Goal: Information Seeking & Learning: Learn about a topic

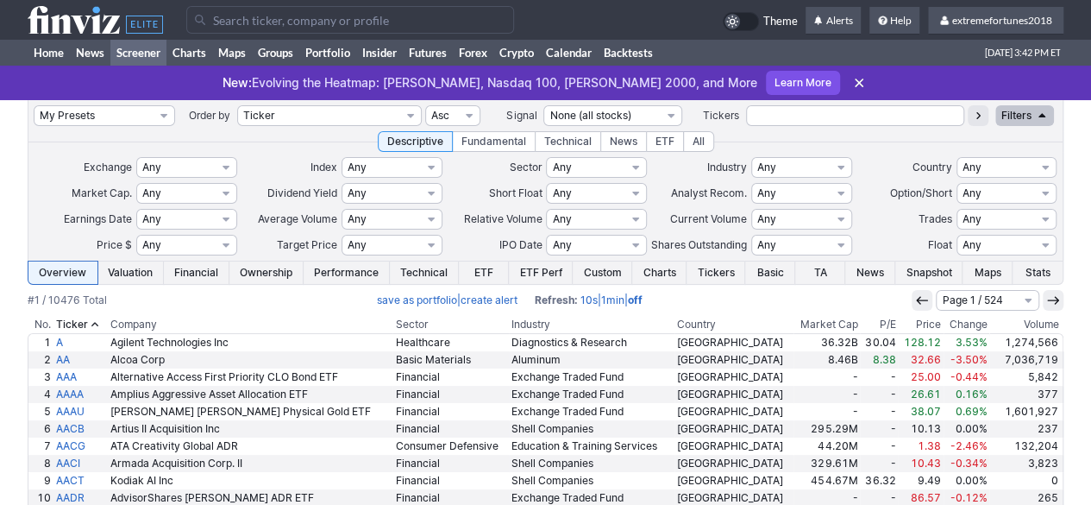
click at [276, 22] on input "Search" at bounding box center [350, 20] width 328 height 28
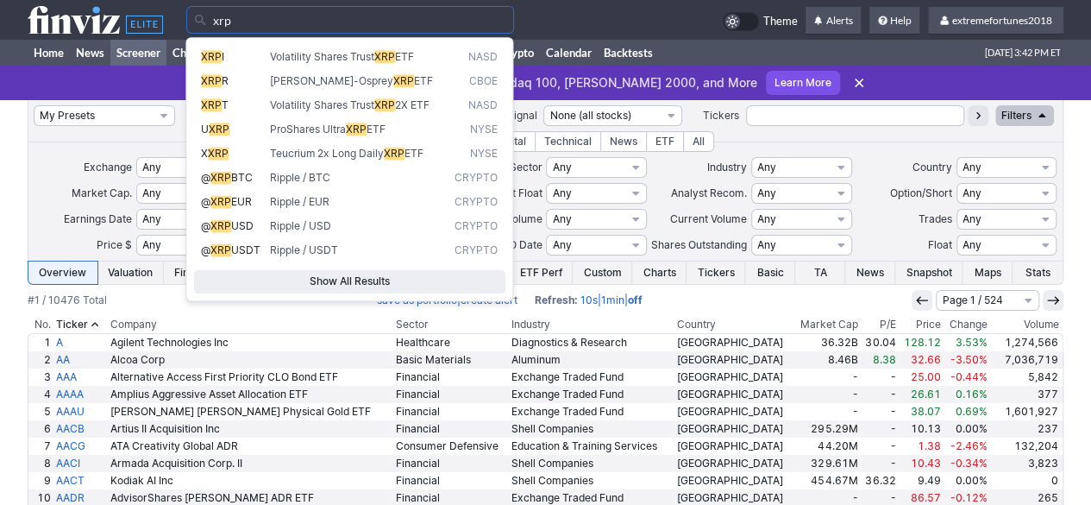
type input "xrp"
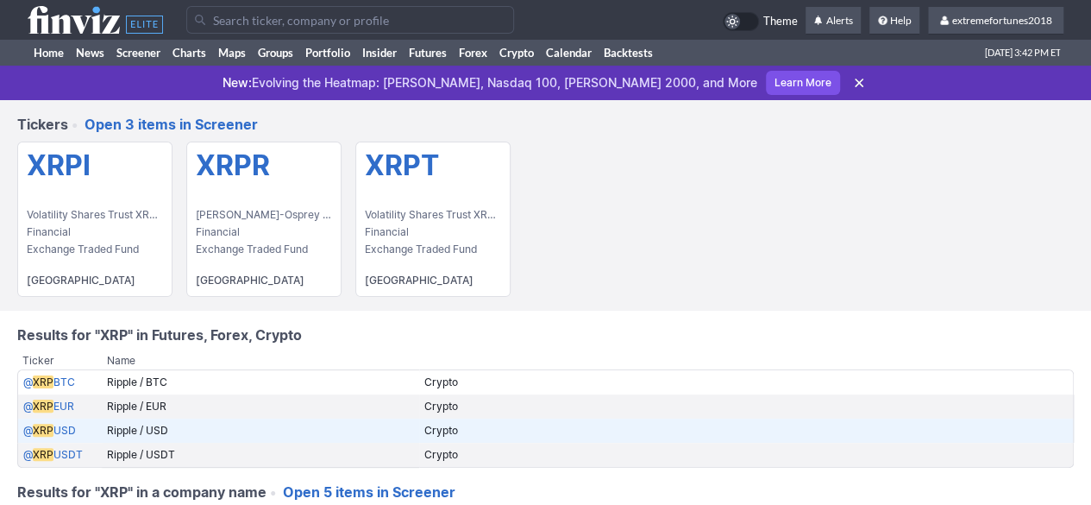
click at [53, 425] on link "@ XRP USD" at bounding box center [49, 430] width 53 height 13
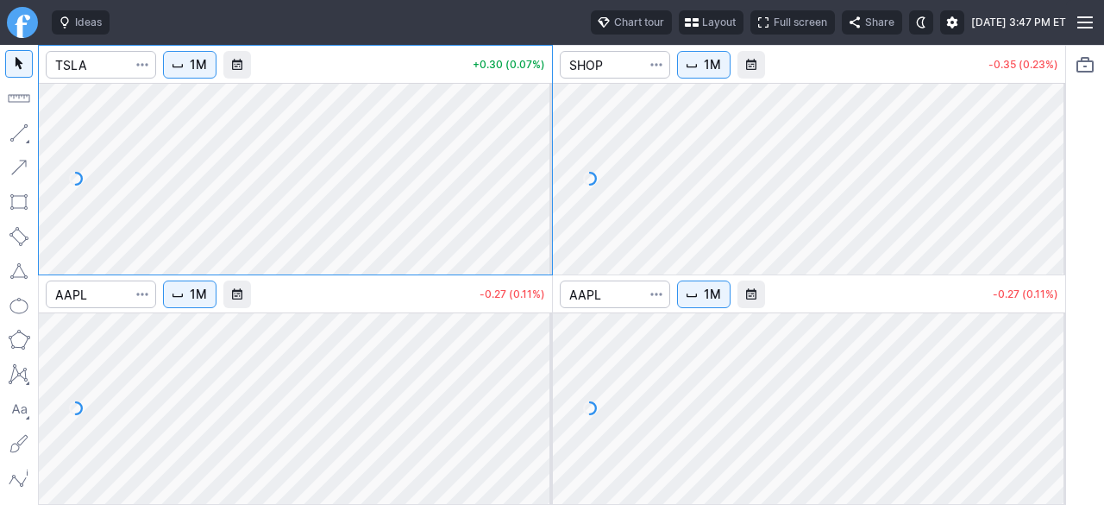
drag, startPoint x: 666, startPoint y: 28, endPoint x: 656, endPoint y: 22, distance: 12.0
click at [702, 22] on span "Layout" at bounding box center [719, 22] width 34 height 17
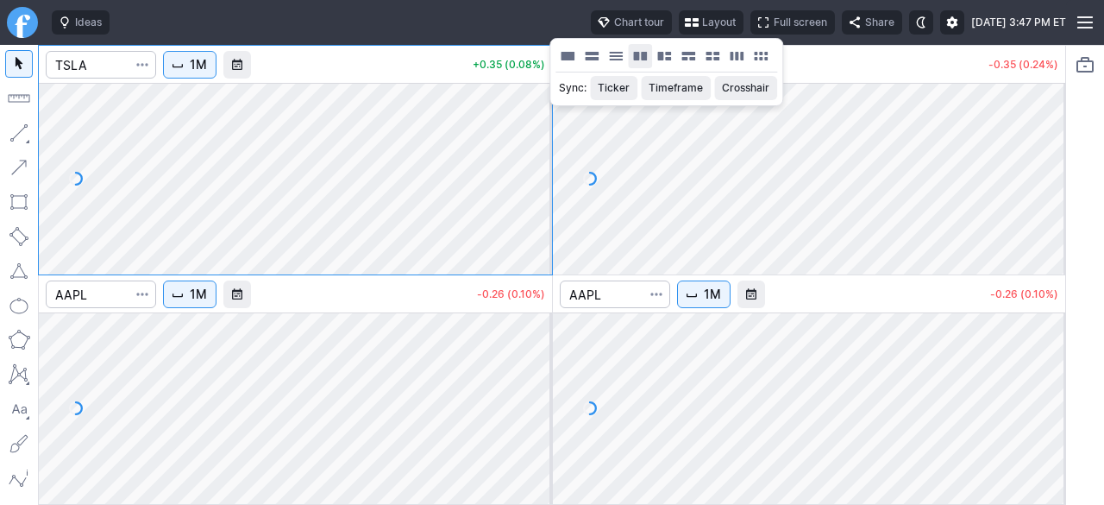
click at [640, 53] on button "Layout" at bounding box center [640, 56] width 24 height 24
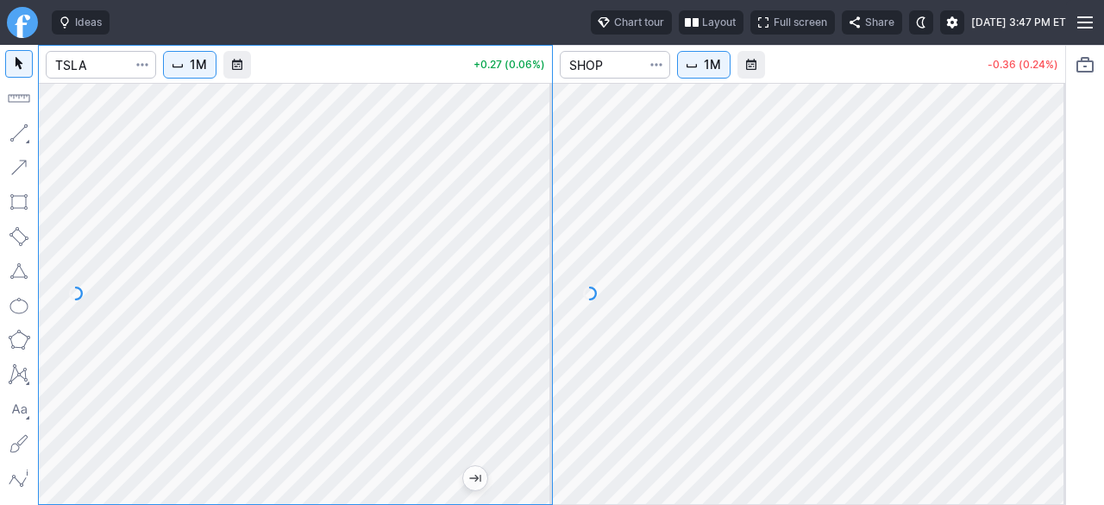
click at [517, 330] on div at bounding box center [295, 293] width 513 height 421
click at [199, 73] on button "1M" at bounding box center [189, 65] width 53 height 28
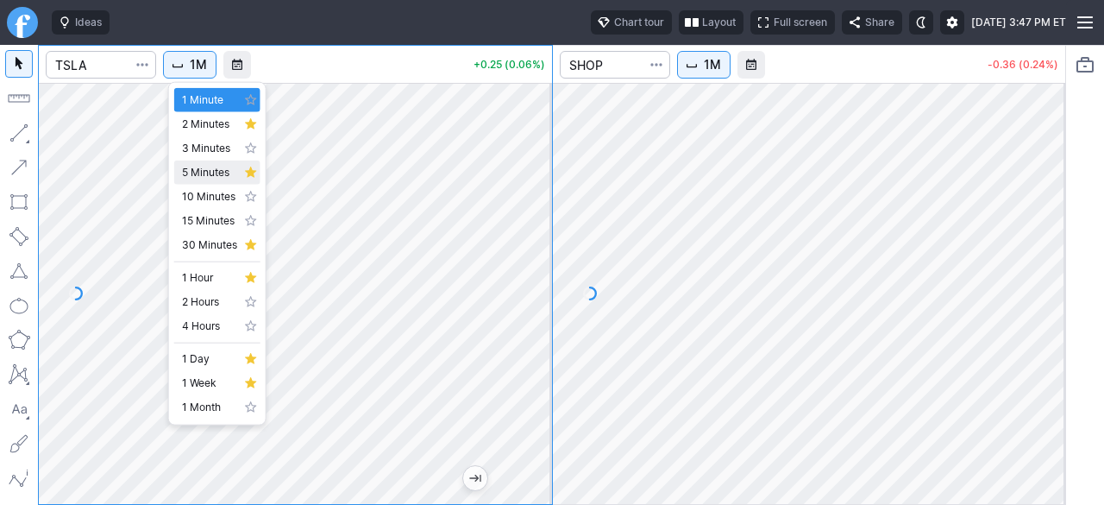
click at [223, 167] on span "5 Minutes" at bounding box center [209, 172] width 55 height 17
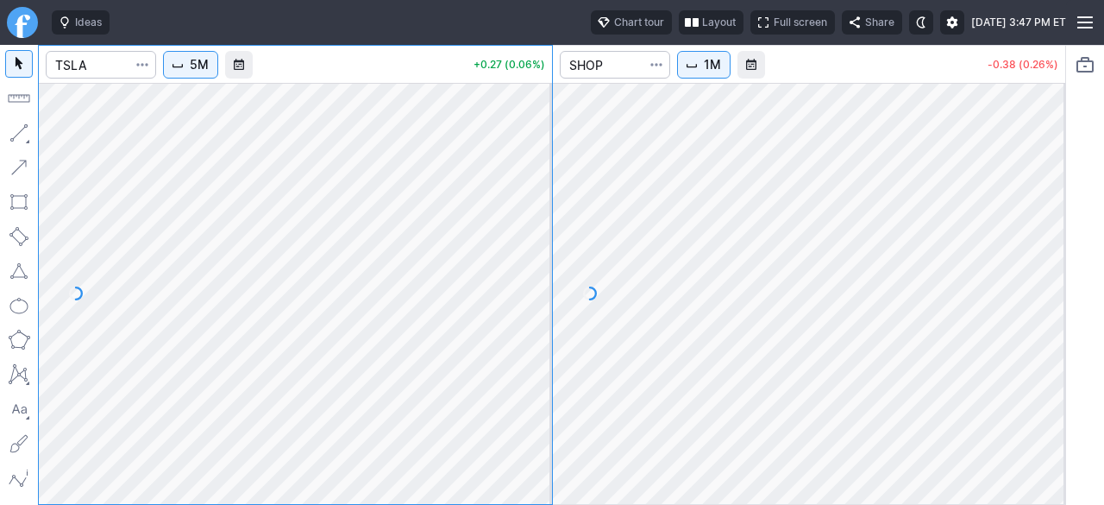
click at [192, 66] on button "5M" at bounding box center [190, 65] width 55 height 28
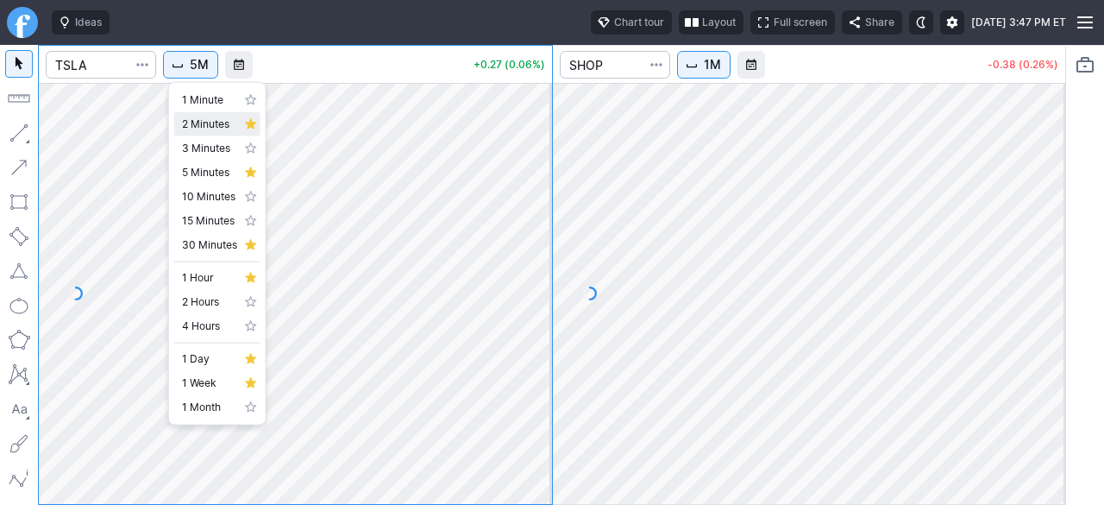
click at [192, 119] on span "2 Minutes" at bounding box center [209, 124] width 55 height 17
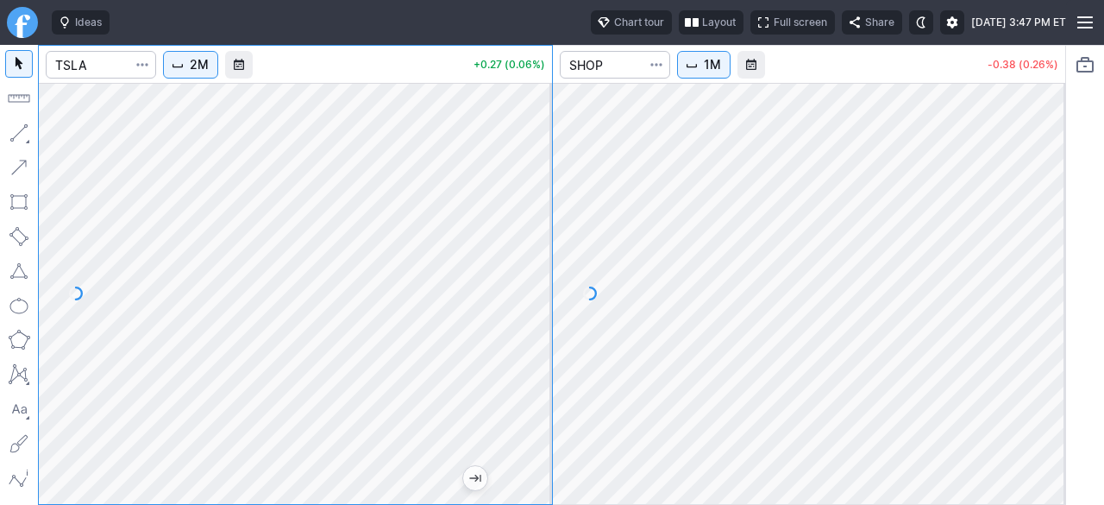
drag, startPoint x: 528, startPoint y: 362, endPoint x: 528, endPoint y: 372, distance: 10.4
click at [531, 368] on div at bounding box center [534, 289] width 36 height 378
click at [530, 341] on div at bounding box center [534, 289] width 36 height 378
drag, startPoint x: 540, startPoint y: 219, endPoint x: 541, endPoint y: 258, distance: 38.8
click at [541, 258] on div at bounding box center [534, 289] width 36 height 378
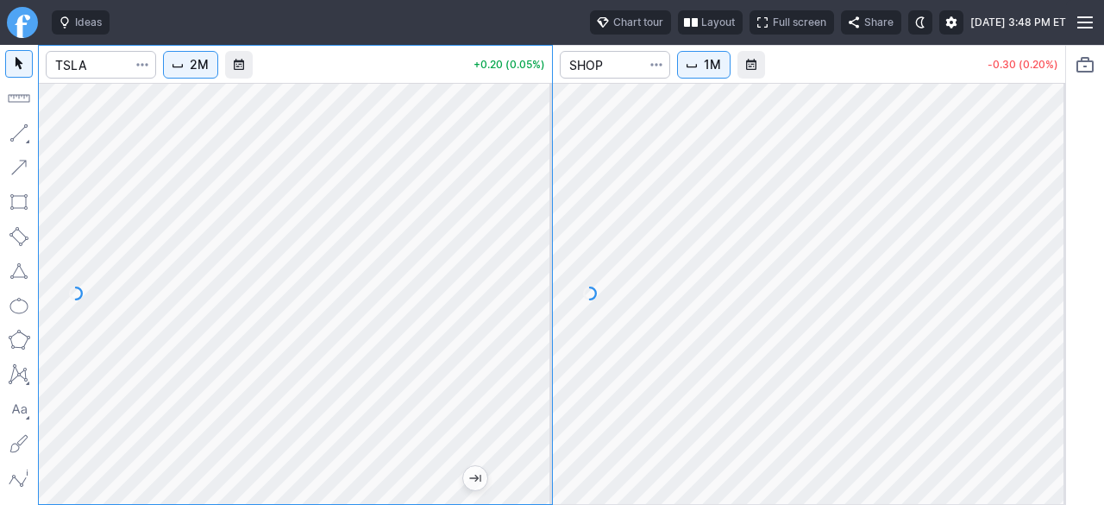
drag, startPoint x: 534, startPoint y: 347, endPoint x: 540, endPoint y: 299, distance: 47.8
click at [540, 299] on div at bounding box center [534, 289] width 36 height 378
drag, startPoint x: 537, startPoint y: 354, endPoint x: 532, endPoint y: 343, distance: 12.0
click at [532, 343] on div at bounding box center [534, 289] width 36 height 378
drag, startPoint x: 542, startPoint y: 371, endPoint x: 552, endPoint y: 309, distance: 63.0
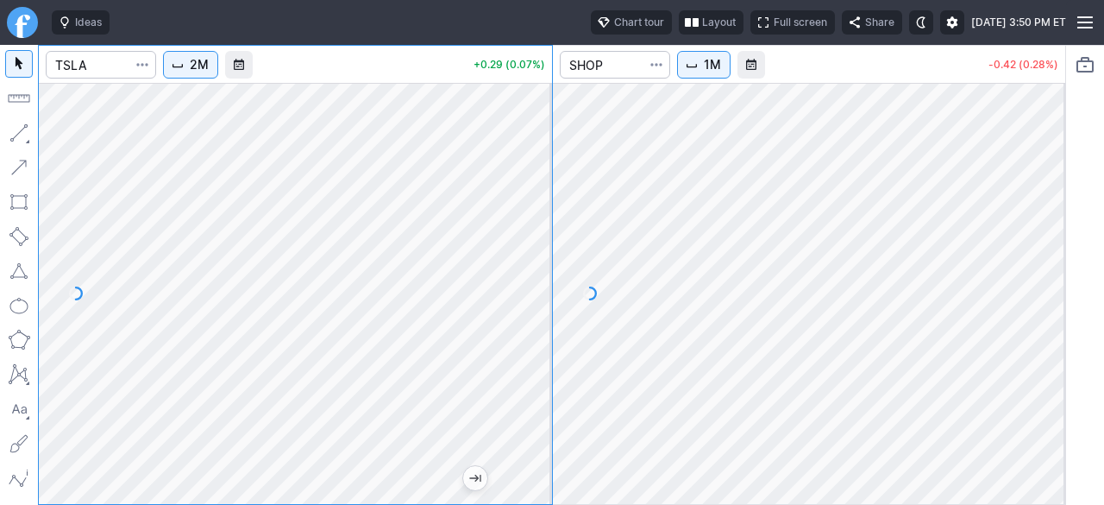
click at [552, 309] on div at bounding box center [534, 289] width 36 height 378
drag, startPoint x: 1057, startPoint y: 348, endPoint x: 1057, endPoint y: 334, distance: 13.8
click at [1057, 334] on div at bounding box center [1047, 289] width 36 height 378
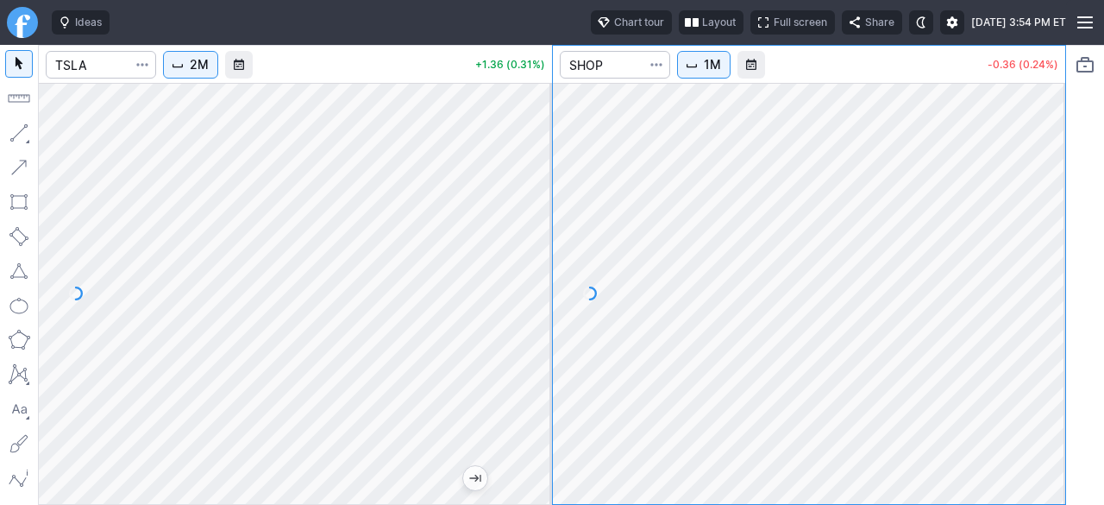
drag, startPoint x: 1056, startPoint y: 326, endPoint x: 1056, endPoint y: 360, distance: 33.6
click at [1056, 360] on div at bounding box center [1047, 289] width 36 height 378
click at [720, 69] on span "1M" at bounding box center [712, 64] width 17 height 17
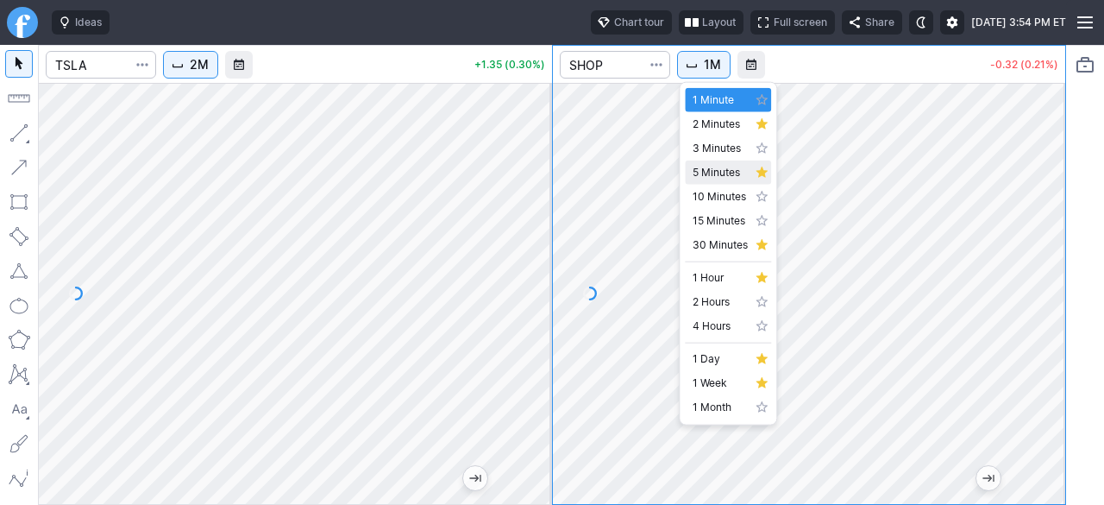
drag, startPoint x: 720, startPoint y: 173, endPoint x: 770, endPoint y: 183, distance: 50.9
click at [720, 173] on span "5 Minutes" at bounding box center [720, 172] width 55 height 17
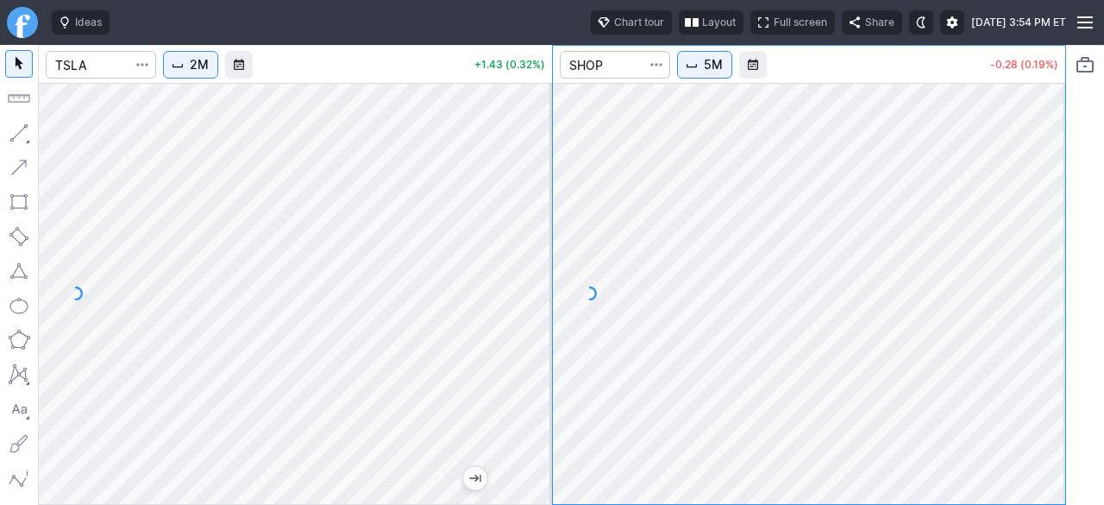
drag, startPoint x: 1053, startPoint y: 368, endPoint x: 1041, endPoint y: 396, distance: 30.1
click at [1046, 399] on div at bounding box center [1047, 289] width 36 height 378
click at [709, 75] on button "5M" at bounding box center [704, 65] width 55 height 28
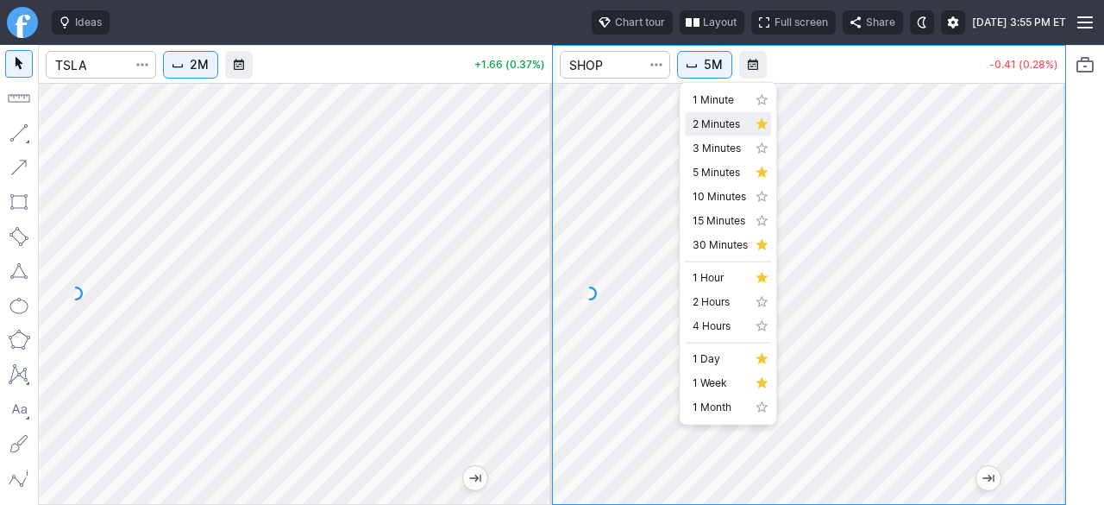
click at [691, 126] on link "2 Minutes" at bounding box center [728, 124] width 86 height 24
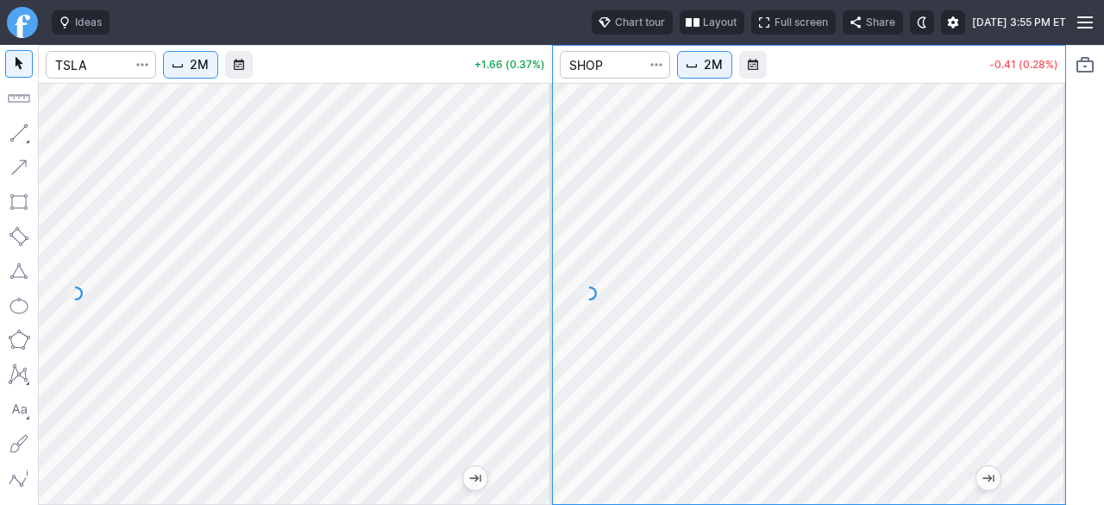
click at [1072, 286] on div "2M +1.66 (0.37%) 2M -0.41 (0.28%)" at bounding box center [552, 275] width 1104 height 460
drag, startPoint x: 1050, startPoint y: 229, endPoint x: 1049, endPoint y: 248, distance: 19.0
click at [1049, 248] on div at bounding box center [1047, 289] width 36 height 378
drag, startPoint x: 1039, startPoint y: 266, endPoint x: 1035, endPoint y: 303, distance: 37.3
click at [1037, 303] on div at bounding box center [1047, 289] width 36 height 378
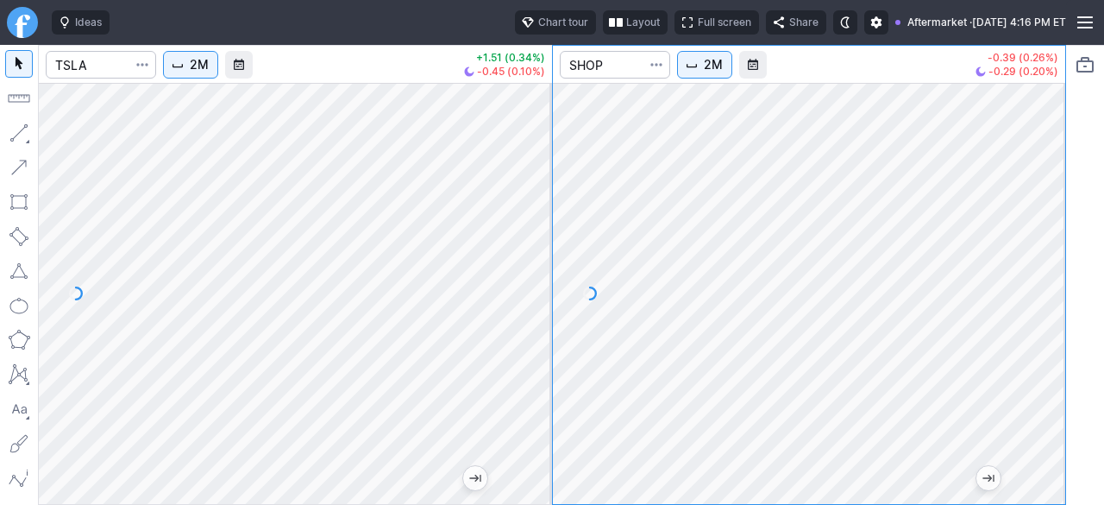
drag, startPoint x: 1043, startPoint y: 303, endPoint x: 1034, endPoint y: 334, distance: 32.5
click at [1036, 337] on div at bounding box center [1047, 289] width 36 height 378
drag, startPoint x: 1041, startPoint y: 321, endPoint x: 1045, endPoint y: 264, distance: 57.1
click at [1046, 260] on div at bounding box center [1047, 289] width 36 height 378
drag, startPoint x: 525, startPoint y: 202, endPoint x: 523, endPoint y: 236, distance: 34.6
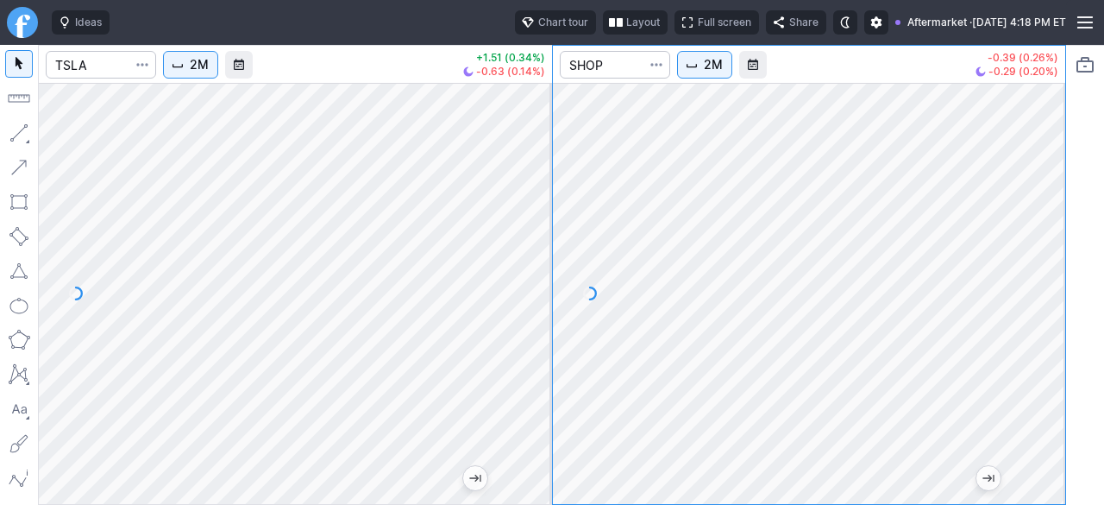
click at [523, 236] on div at bounding box center [534, 289] width 36 height 378
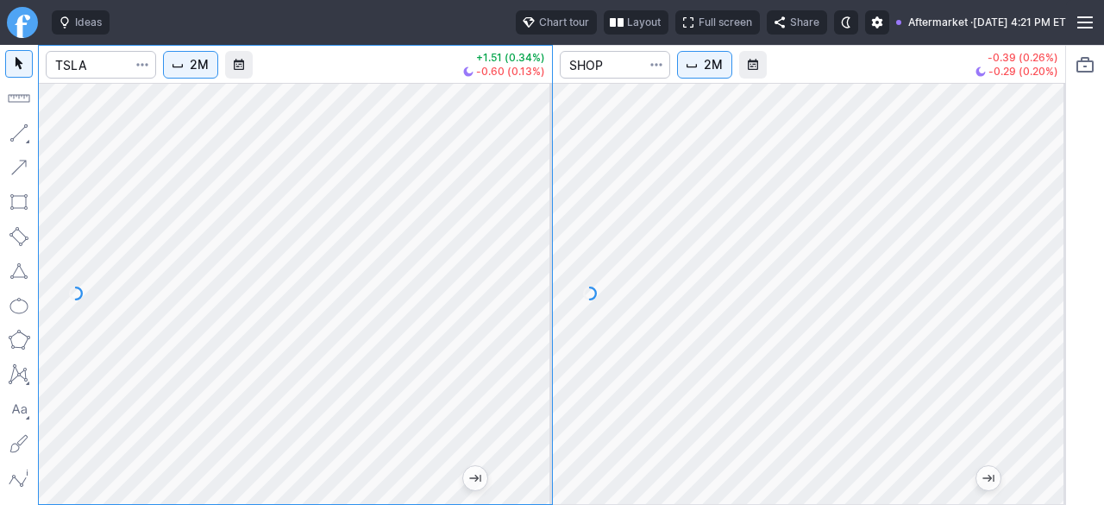
drag, startPoint x: 531, startPoint y: 242, endPoint x: 525, endPoint y: 324, distance: 81.4
click at [528, 329] on div at bounding box center [534, 289] width 36 height 378
drag, startPoint x: 544, startPoint y: 217, endPoint x: 526, endPoint y: 320, distance: 105.1
click at [531, 320] on div at bounding box center [534, 289] width 36 height 378
drag, startPoint x: 531, startPoint y: 329, endPoint x: 531, endPoint y: 311, distance: 17.3
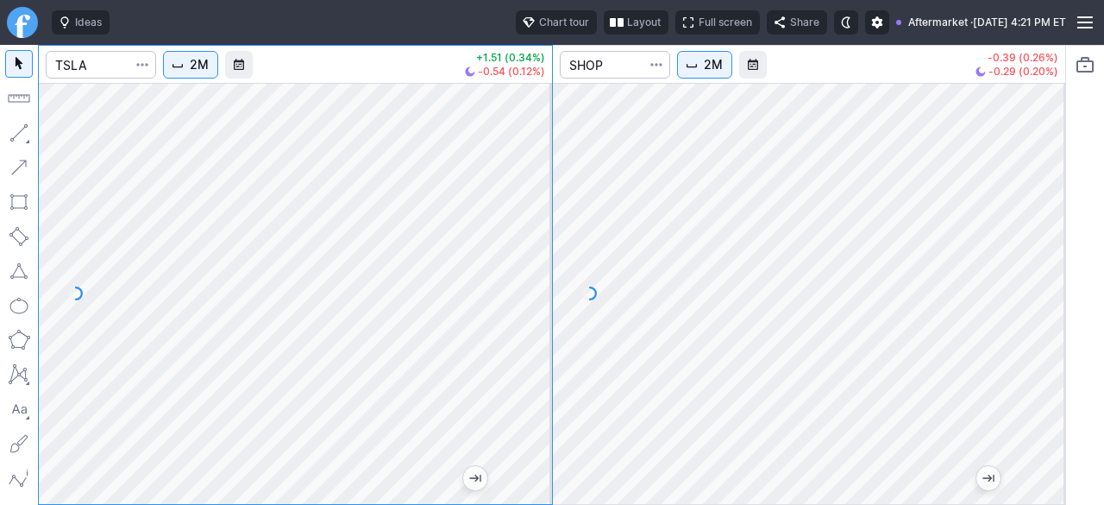
click at [531, 311] on div at bounding box center [534, 289] width 36 height 378
